Goal: Information Seeking & Learning: Check status

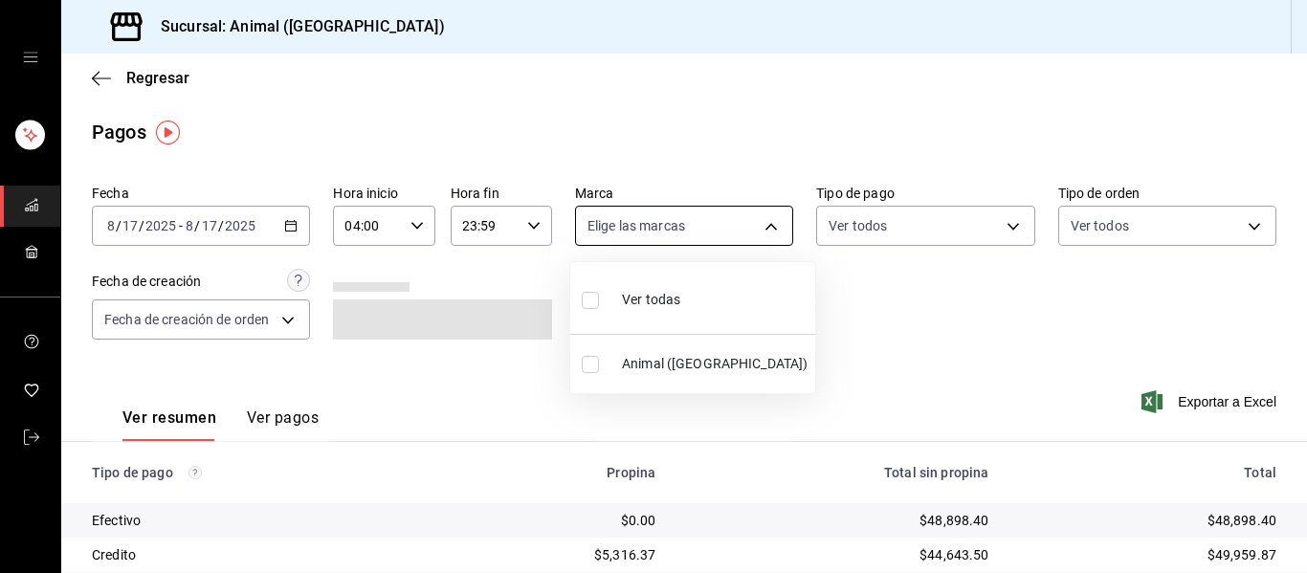
click at [761, 227] on body "Sucursal: Animal ([GEOGRAPHIC_DATA]) Regresar Pagos Fecha [DATE] [DATE] - [DATE…" at bounding box center [653, 286] width 1307 height 573
click at [683, 290] on li "Ver todas" at bounding box center [692, 298] width 245 height 56
type input "96838179-8fbb-4073-aae3-1789726318c8"
checkbox input "true"
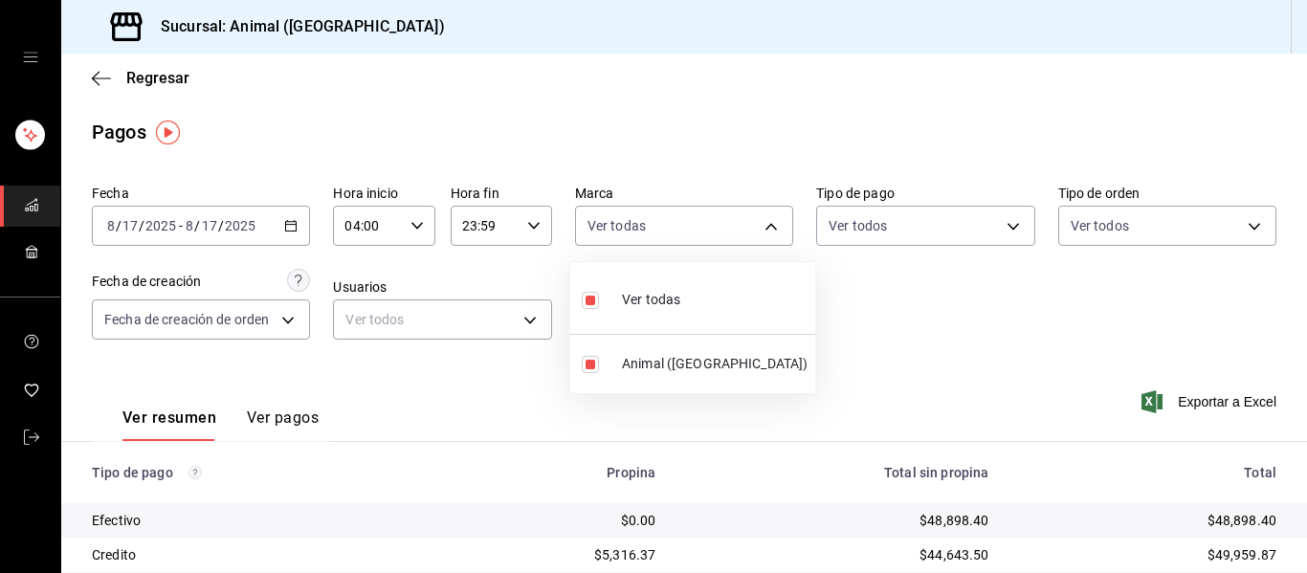
click at [965, 299] on div at bounding box center [653, 286] width 1307 height 573
